Goal: Task Accomplishment & Management: Manage account settings

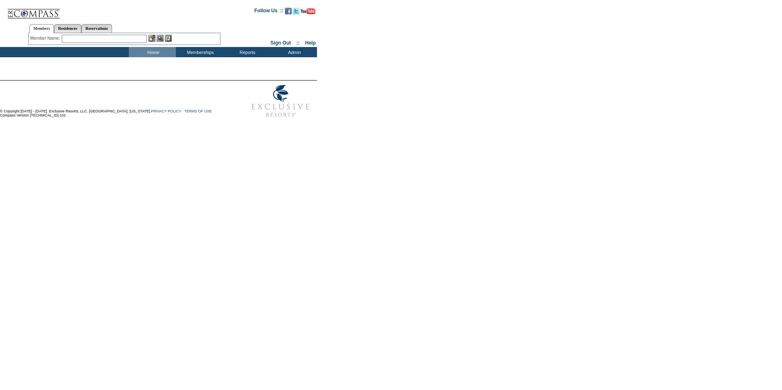
click at [76, 40] on input "text" at bounding box center [104, 39] width 85 height 8
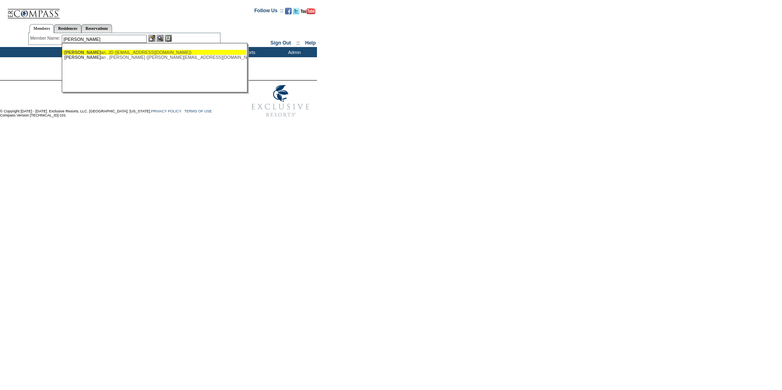
click at [92, 54] on div "[PERSON_NAME] an, JD ([EMAIL_ADDRESS][DOMAIN_NAME])" at bounding box center [154, 52] width 180 height 5
type input "[PERSON_NAME] ([EMAIL_ADDRESS][DOMAIN_NAME])"
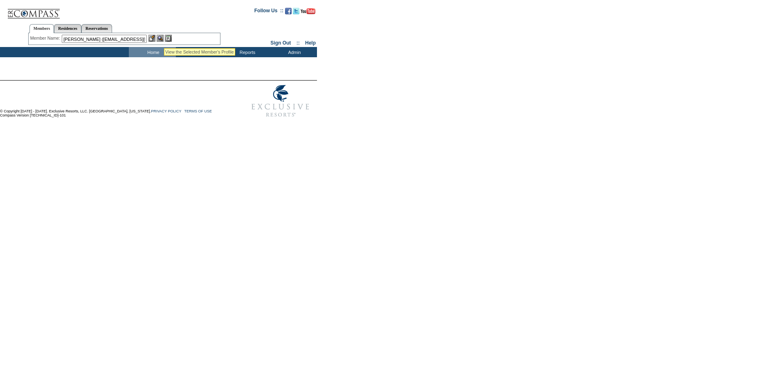
click at [164, 38] on img at bounding box center [160, 38] width 7 height 7
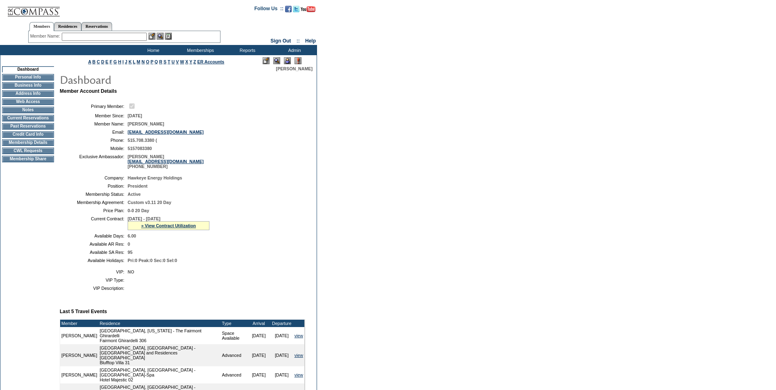
click at [29, 137] on td "Credit Card Info" at bounding box center [28, 134] width 52 height 7
